Goal: Find contact information: Find contact information

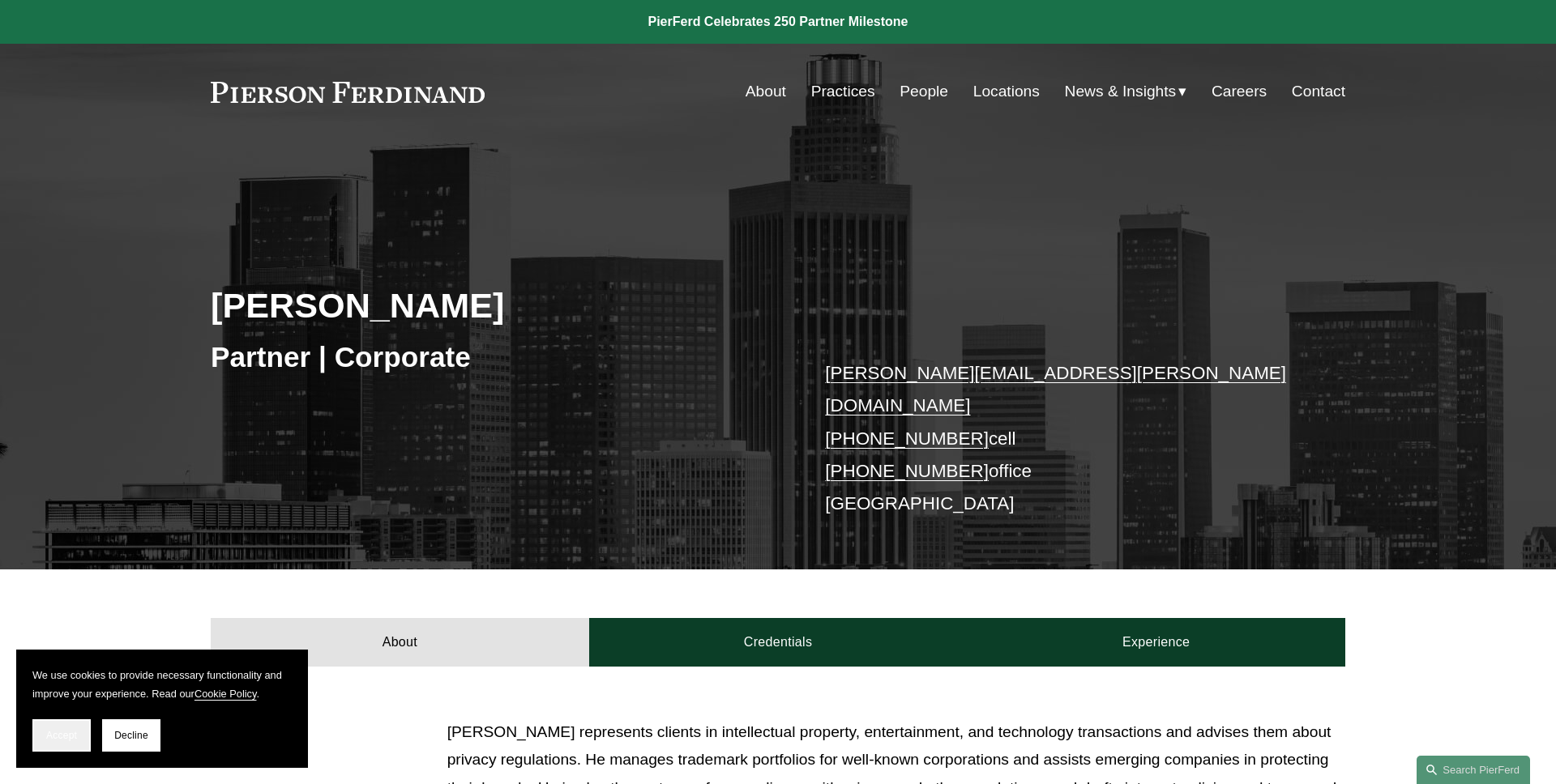
click at [75, 733] on span "Accept" at bounding box center [61, 735] width 31 height 11
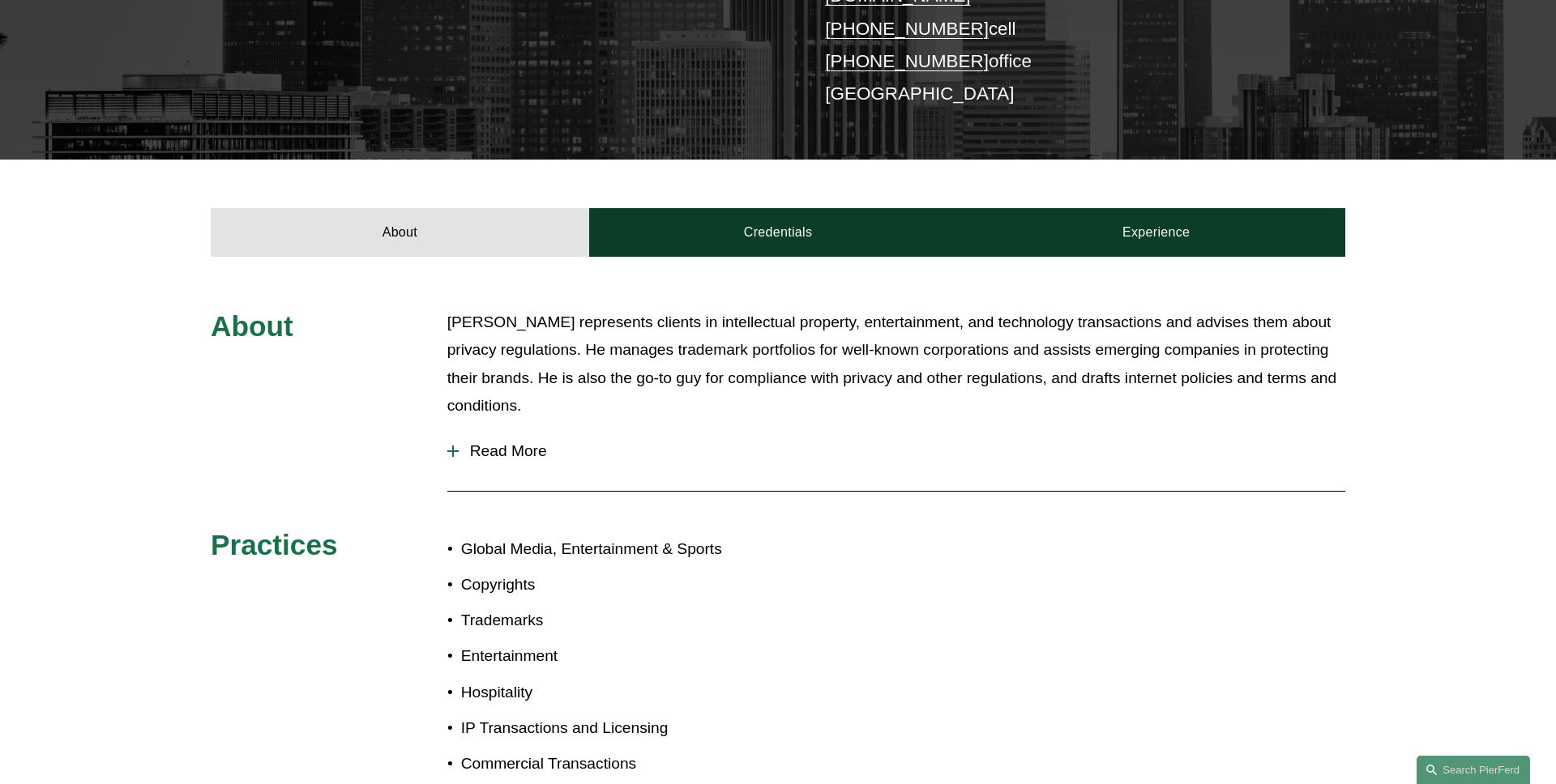
click at [537, 442] on span "Read More" at bounding box center [901, 451] width 886 height 18
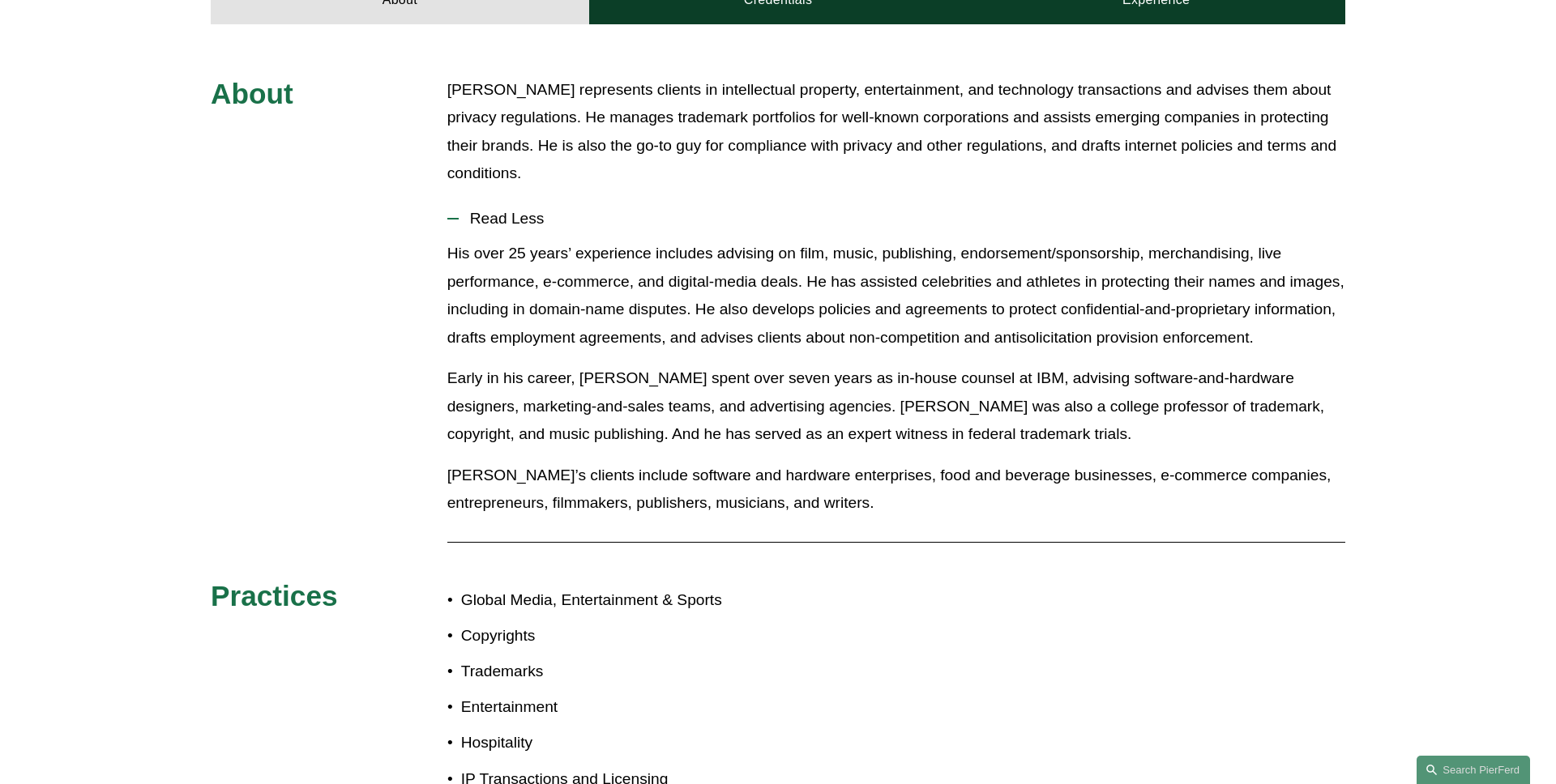
scroll to position [586, 0]
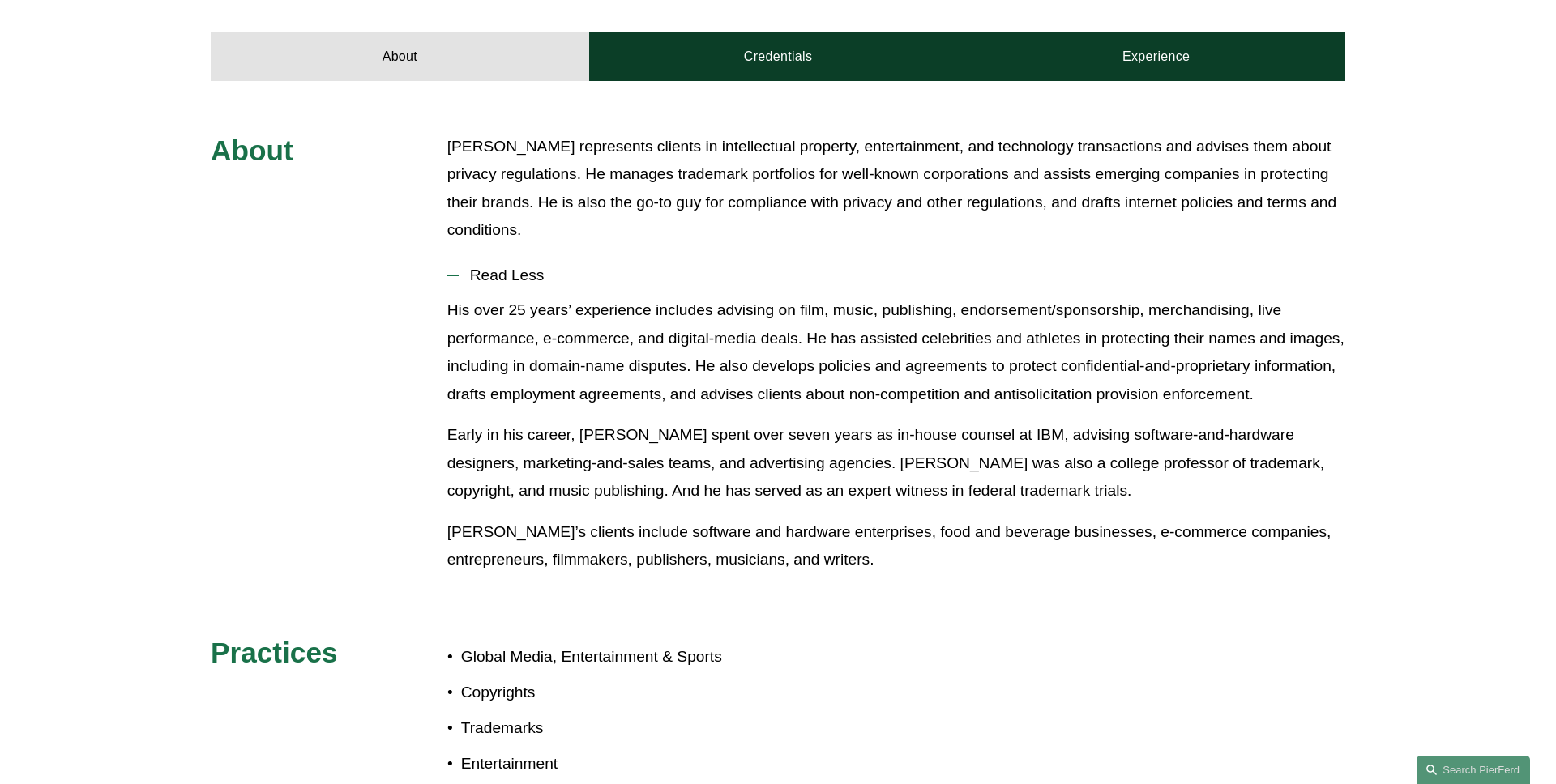
click at [510, 267] on span "Read Less" at bounding box center [901, 275] width 886 height 18
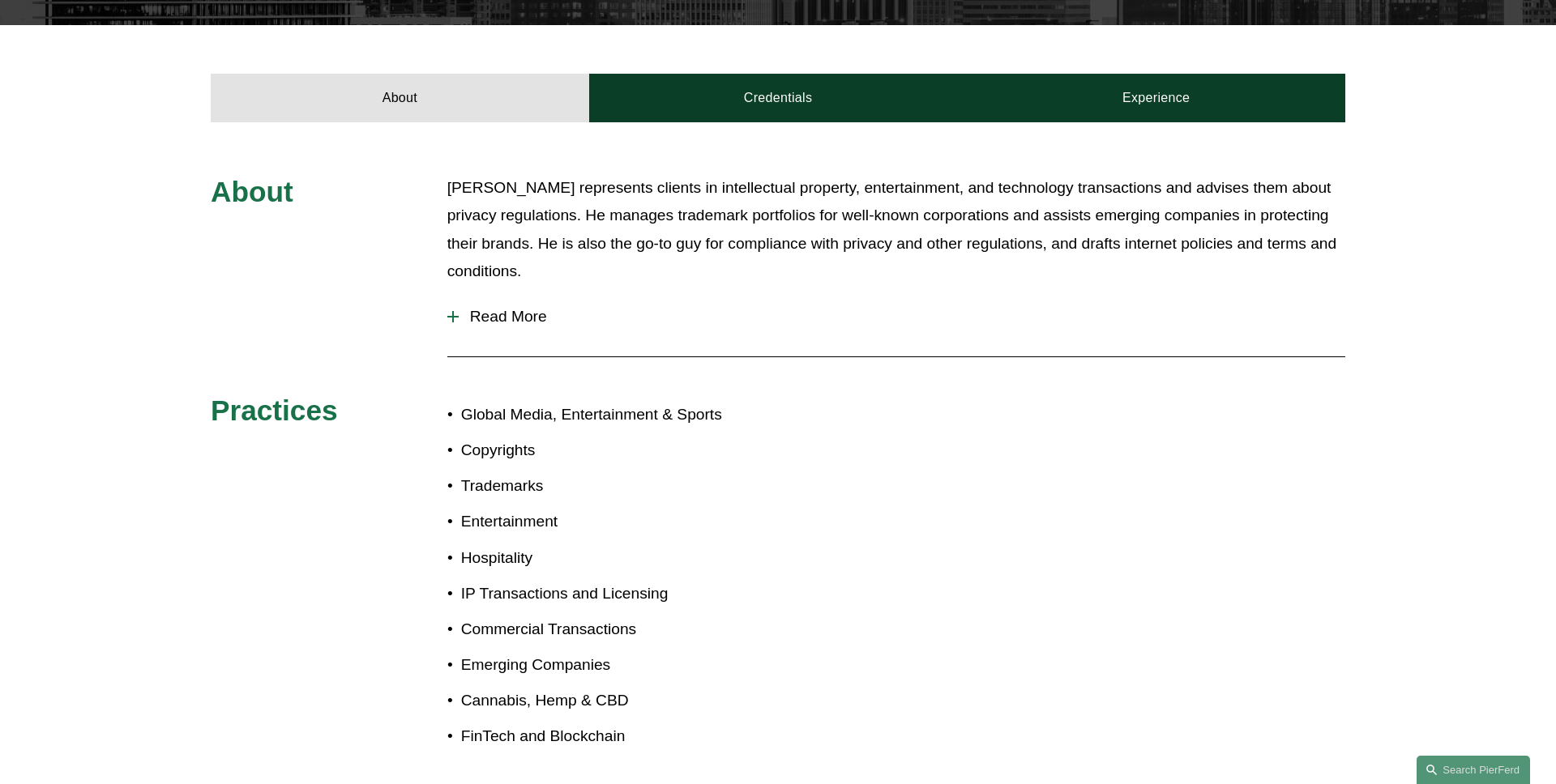
scroll to position [495, 0]
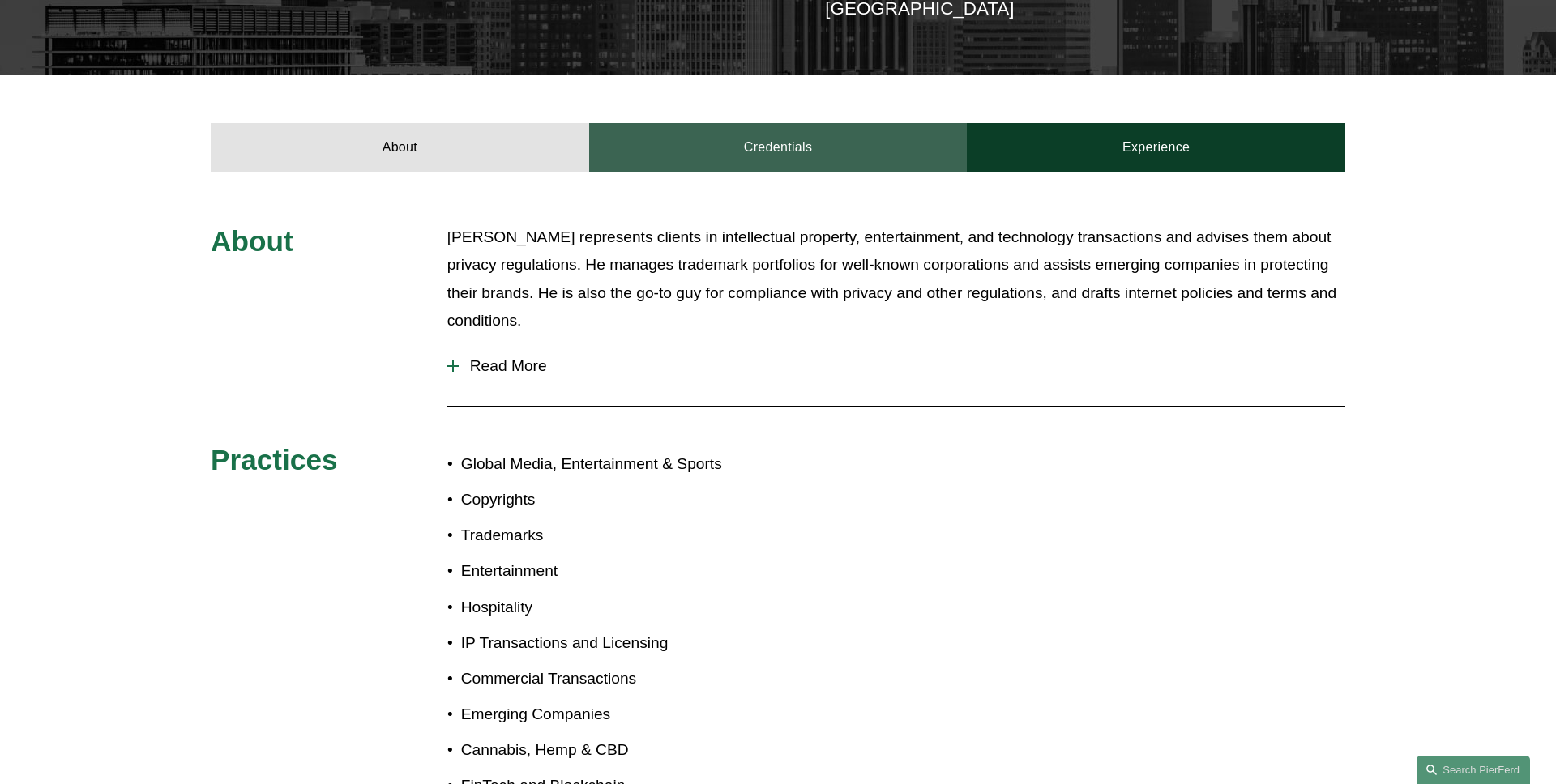
click at [690, 144] on link "Credentials" at bounding box center [778, 147] width 378 height 48
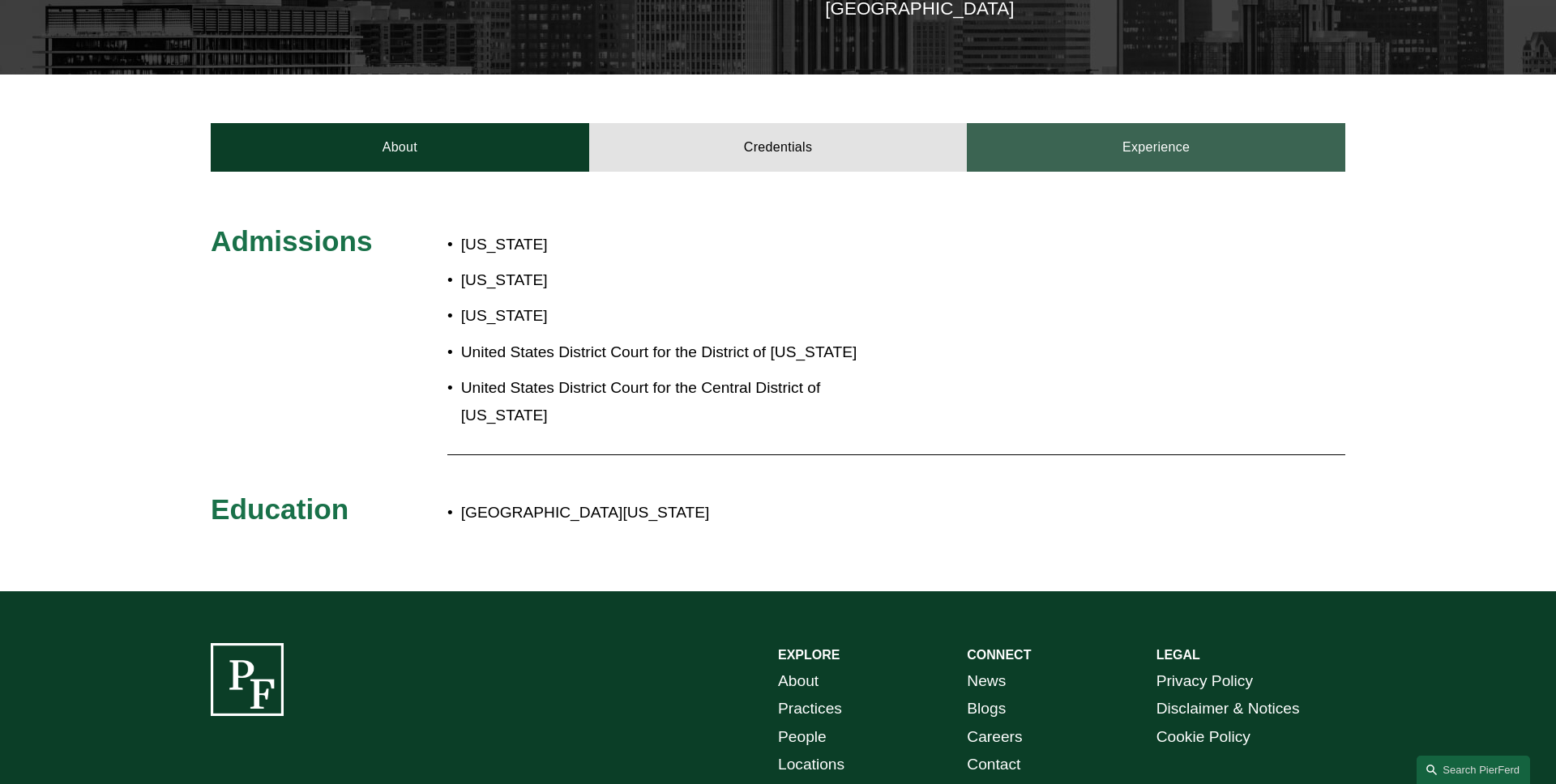
click at [1102, 140] on link "Experience" at bounding box center [1155, 147] width 378 height 48
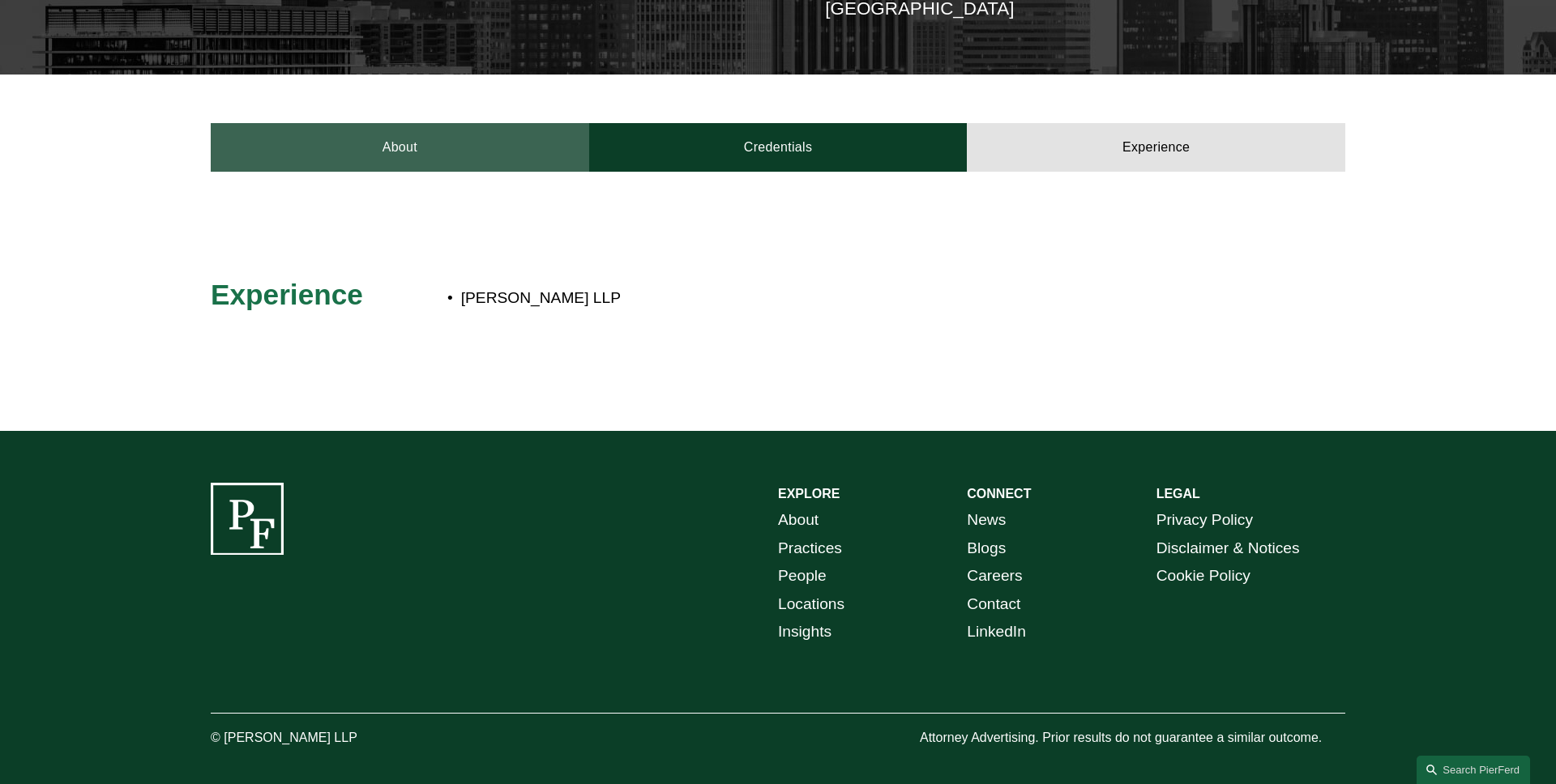
click at [367, 142] on link "About" at bounding box center [399, 147] width 378 height 48
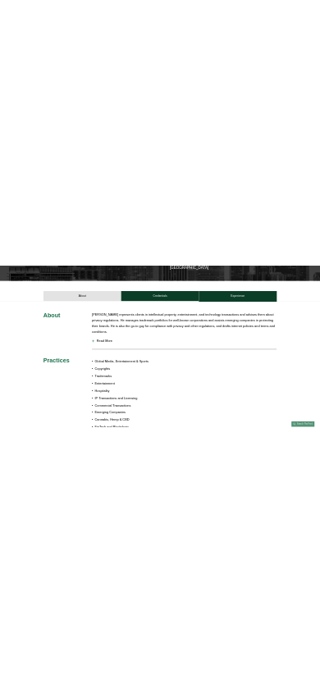
scroll to position [0, 0]
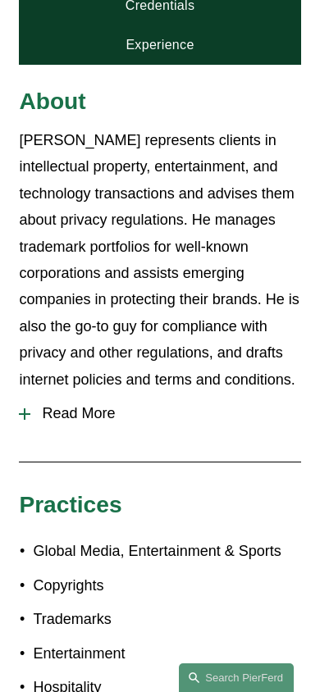
click at [109, 405] on span "Read More" at bounding box center [165, 413] width 270 height 17
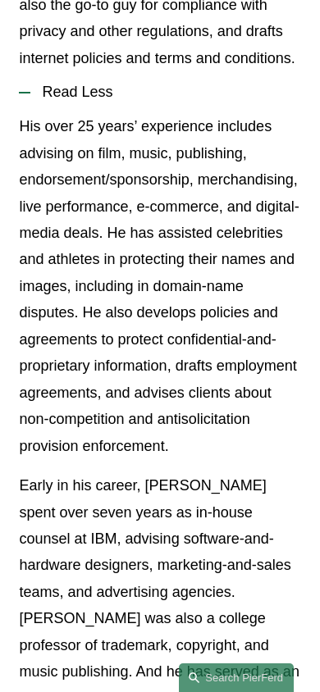
scroll to position [692, 0]
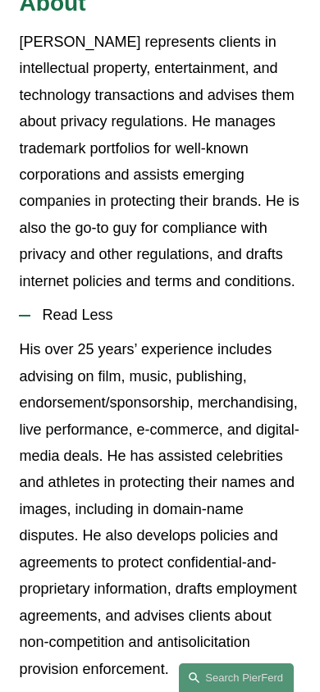
click at [120, 307] on span "Read Less" at bounding box center [165, 315] width 270 height 17
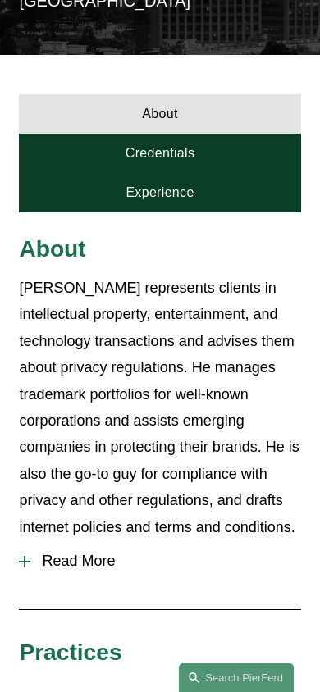
scroll to position [403, 0]
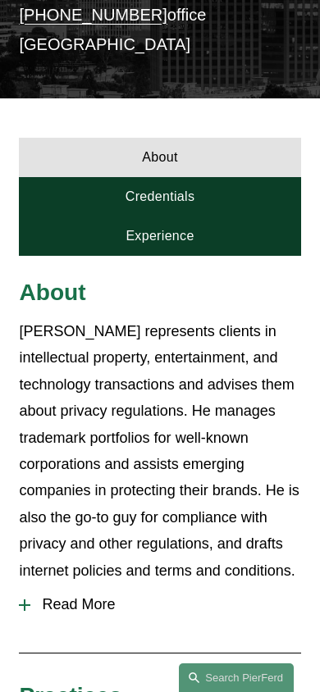
click at [198, 177] on link "Credentials" at bounding box center [159, 196] width 281 height 39
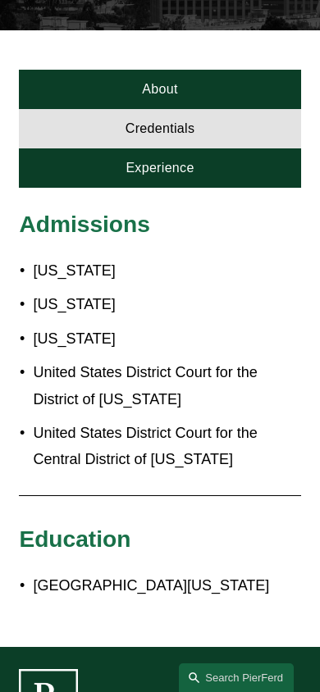
scroll to position [320, 0]
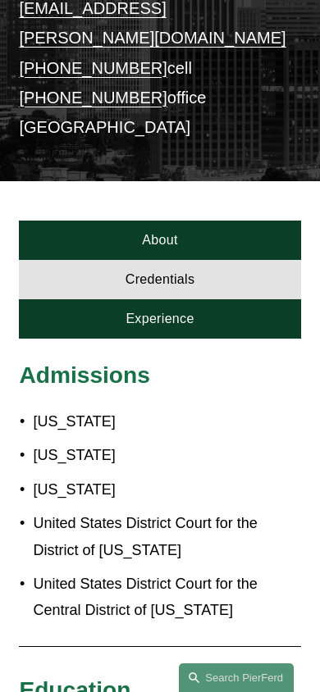
click at [198, 299] on link "Experience" at bounding box center [159, 318] width 281 height 39
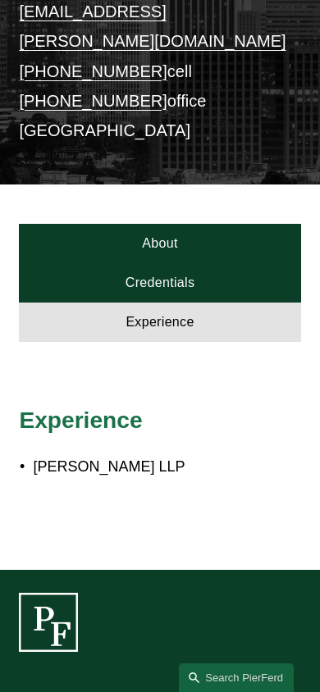
scroll to position [253, 0]
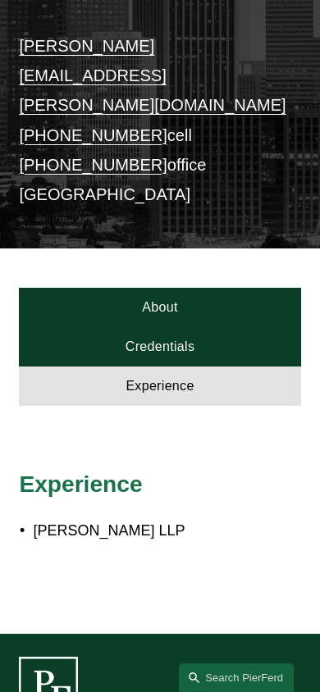
click at [187, 288] on link "About" at bounding box center [159, 307] width 281 height 39
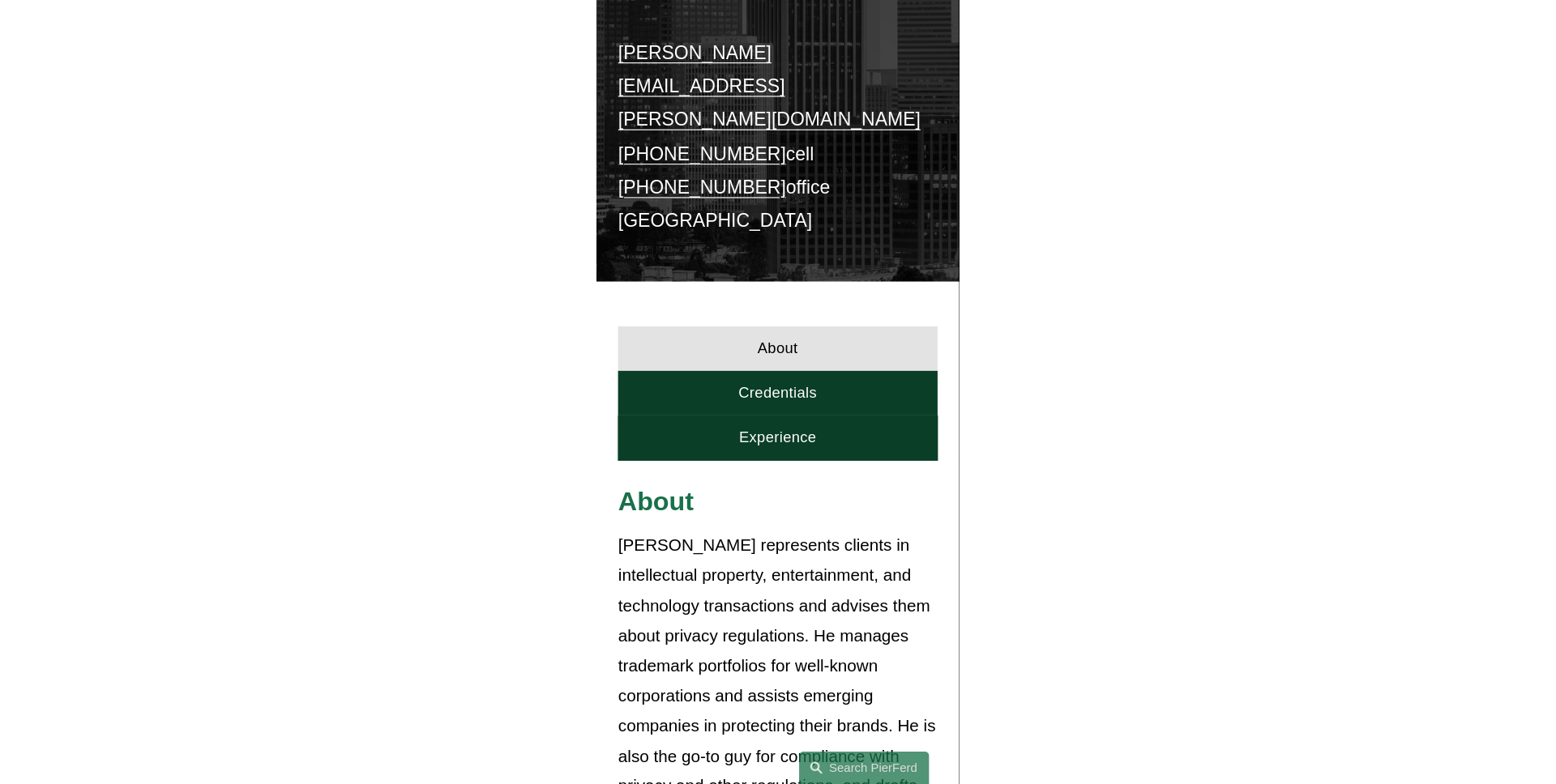
scroll to position [0, 0]
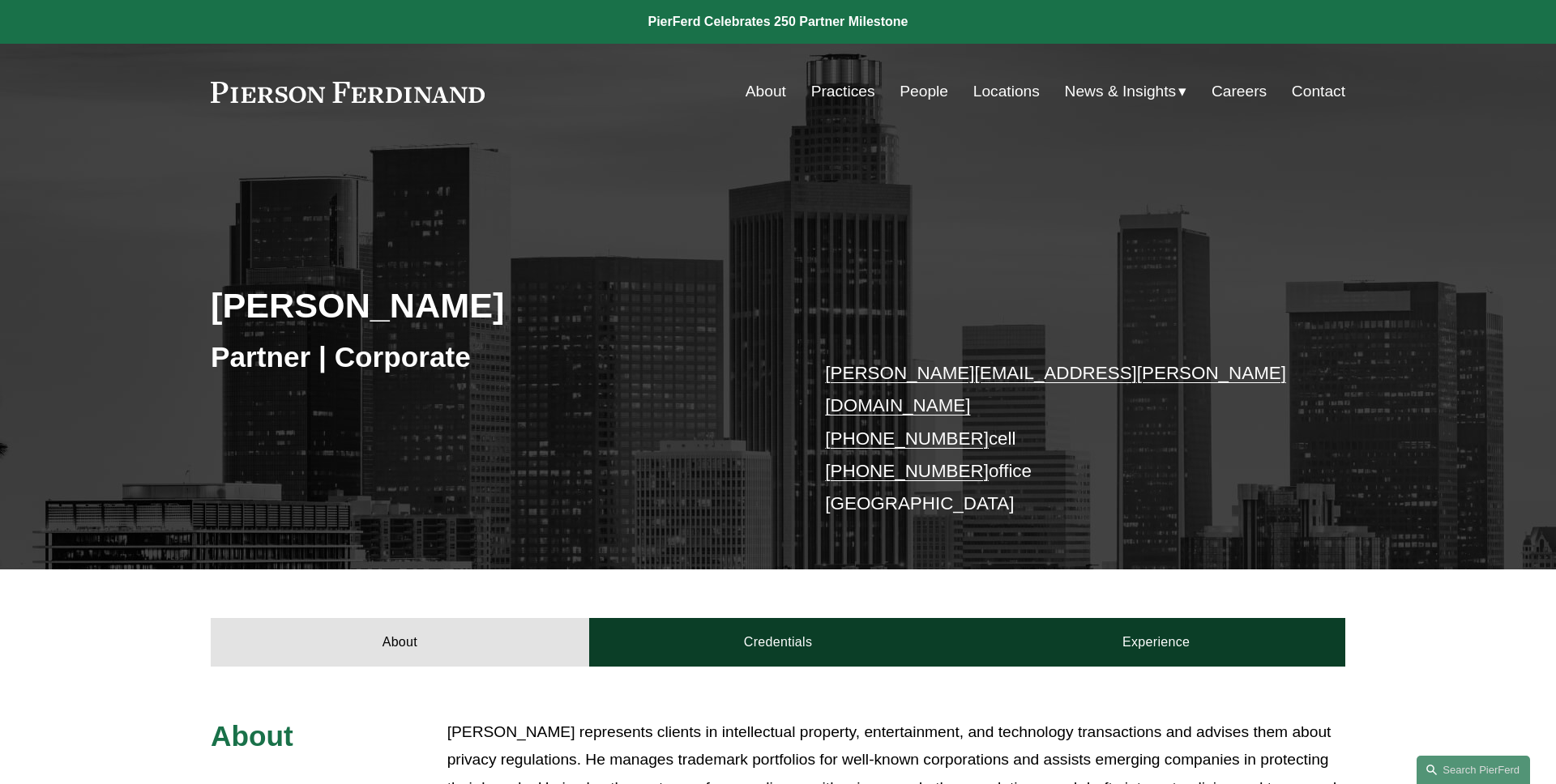
drag, startPoint x: 521, startPoint y: 322, endPoint x: 124, endPoint y: 322, distance: 397.0
click at [128, 322] on div "Greg Perleberg Partner | Corporate greg.perleberg@pierferd.com +1.213.344.8840 …" at bounding box center [778, 377] width 1556 height 382
copy h2 "Greg Perleberg"
click at [124, 322] on div "Greg Perleberg Partner | Corporate greg.perleberg@pierferd.com +1.213.344.8840 …" at bounding box center [778, 377] width 1556 height 382
click at [521, 214] on div "Greg Perleberg Partner | Corporate greg.perleberg@pierferd.com +1.213.344.8840 …" at bounding box center [778, 377] width 1556 height 382
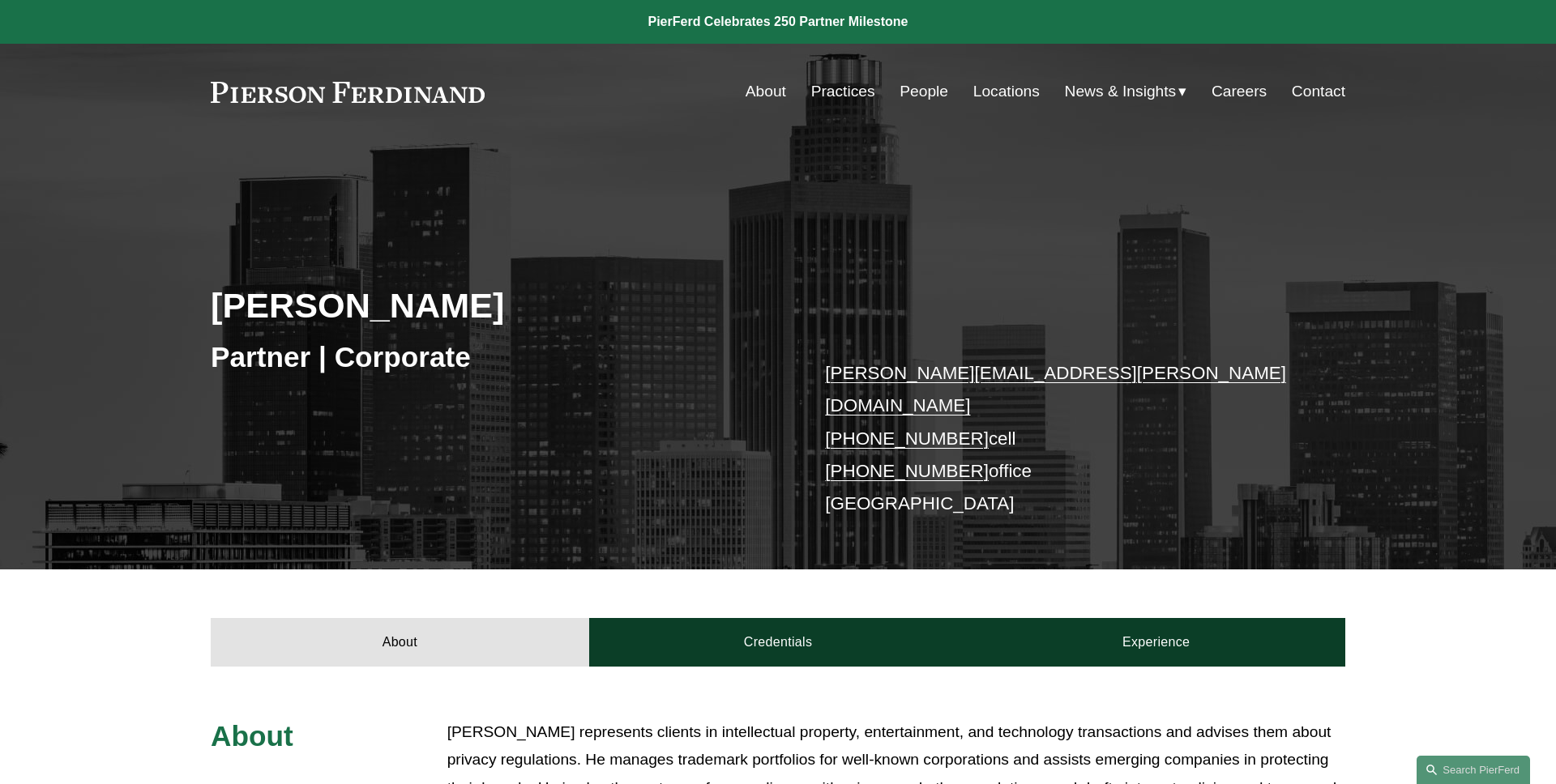
click at [845, 155] on div "Greg Perleberg Partner | Corporate greg.perleberg@pierferd.com +1.213.344.8840 …" at bounding box center [778, 354] width 1556 height 430
click at [1470, 773] on link "Search this site" at bounding box center [1473, 769] width 114 height 29
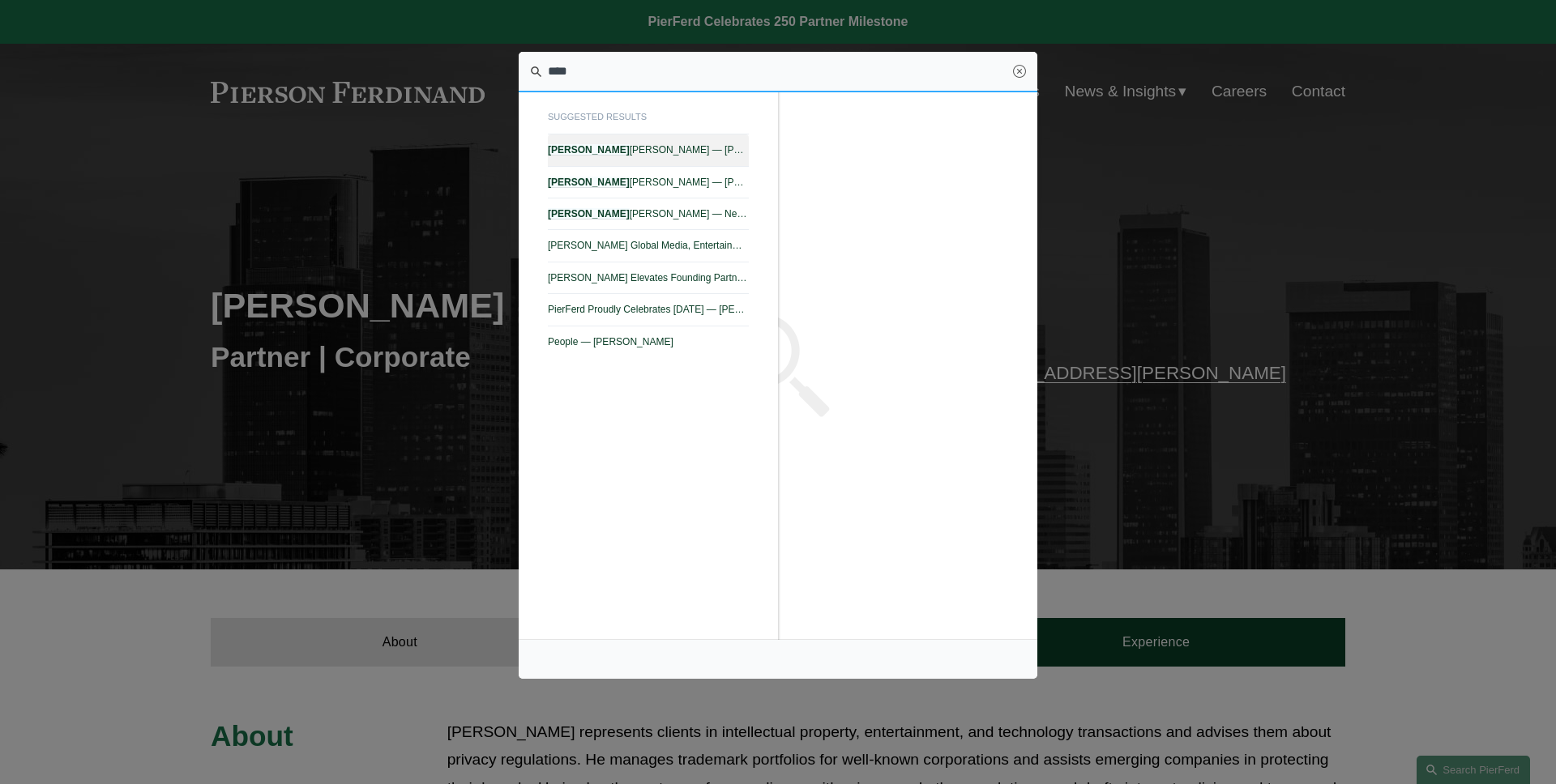
click at [672, 143] on link "Jill S. Stricklin — Pierson Ferdinand LLP" at bounding box center [647, 150] width 201 height 32
type input "****"
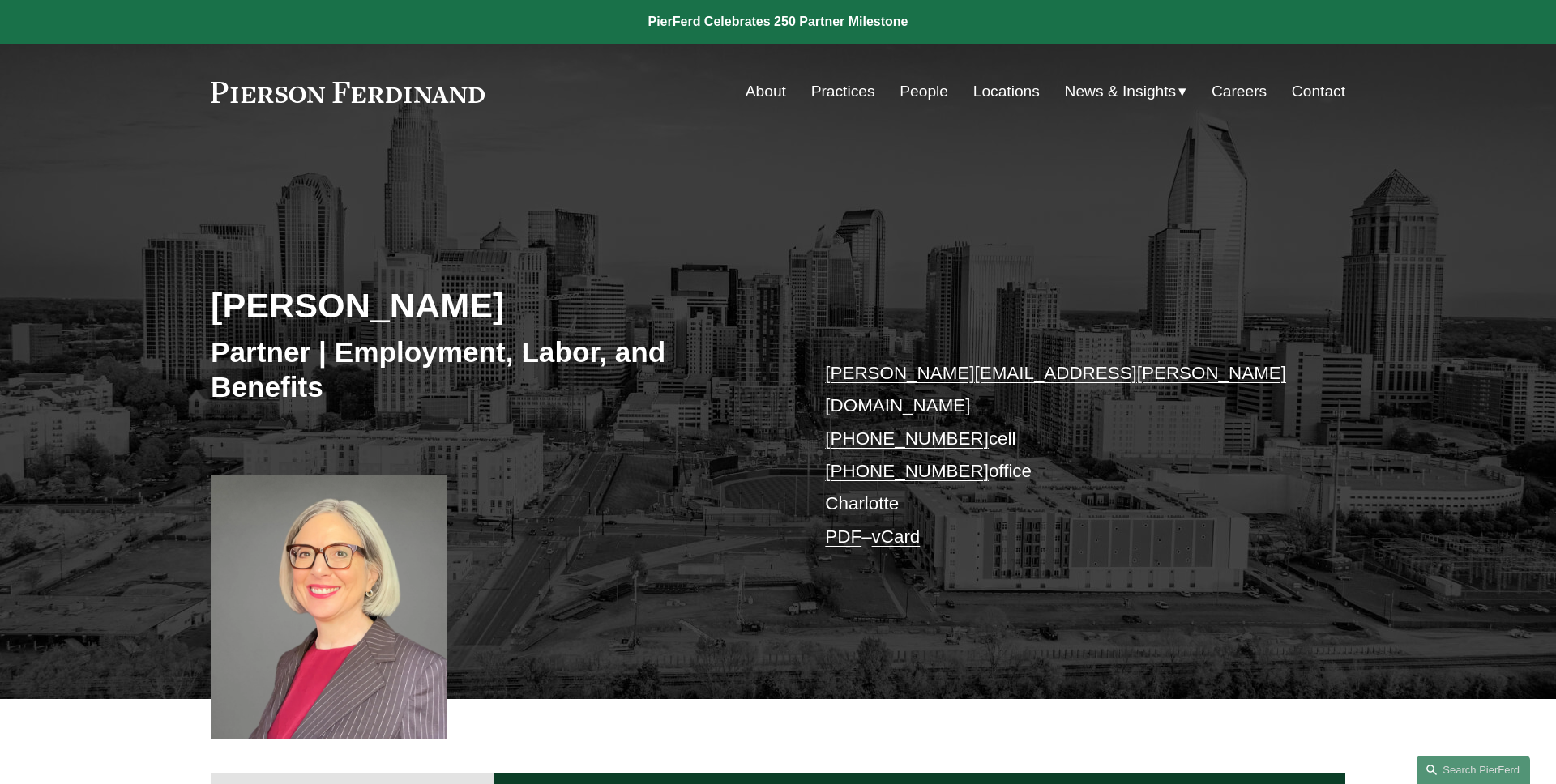
click at [909, 526] on link "vCard" at bounding box center [895, 536] width 48 height 21
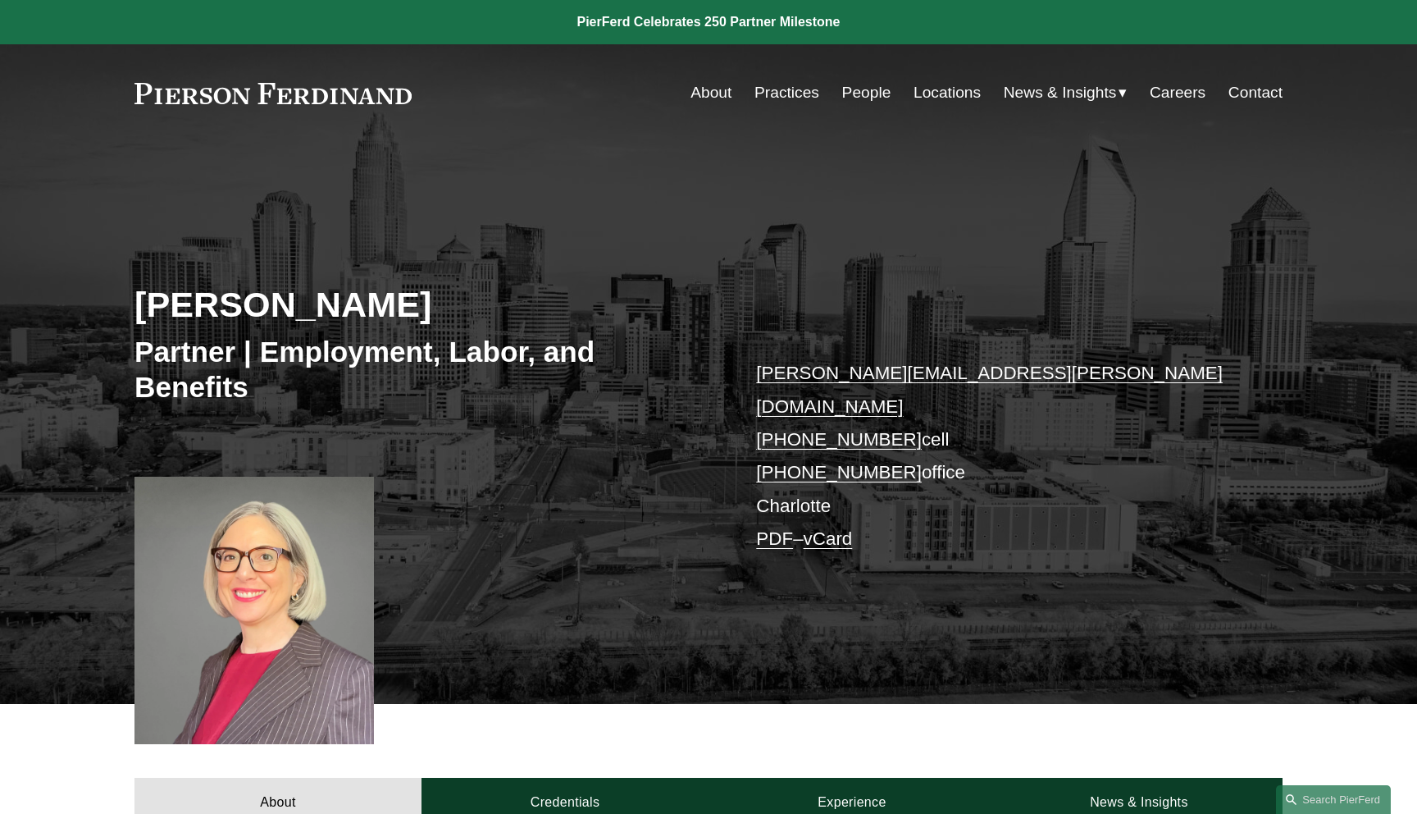
click at [638, 131] on div "Skip to Content About Practices People Locations" at bounding box center [708, 92] width 1417 height 97
